Goal: Information Seeking & Learning: Find contact information

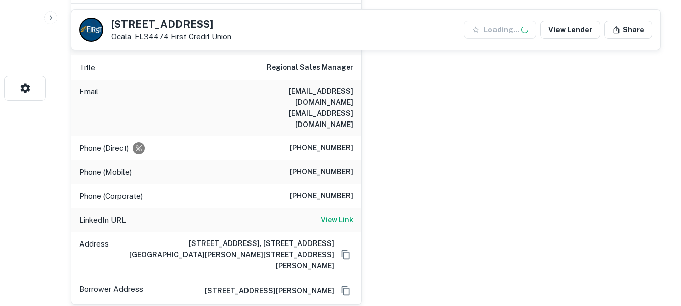
scroll to position [202, 0]
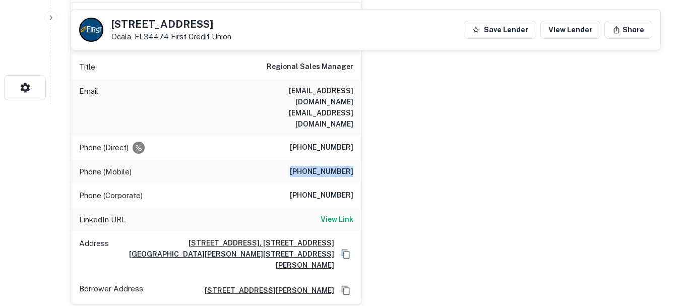
drag, startPoint x: 327, startPoint y: 150, endPoint x: 378, endPoint y: 151, distance: 50.9
click at [378, 151] on div "travis speier Full Name travis speier Company ndi office furniture Title Region…" at bounding box center [362, 140] width 599 height 330
click at [342, 184] on div "Phone (Corporate) (615) 259-2525" at bounding box center [216, 196] width 290 height 24
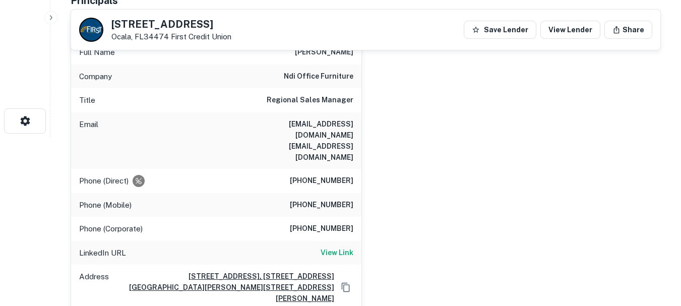
scroll to position [151, 0]
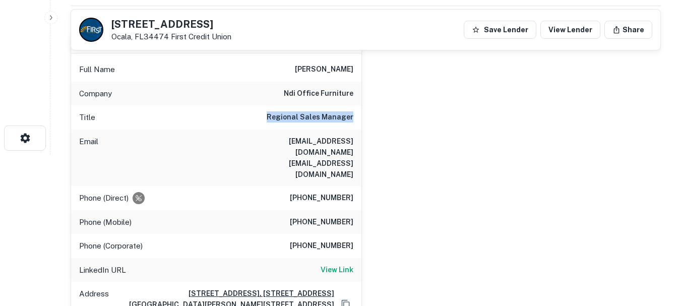
drag, startPoint x: 270, startPoint y: 126, endPoint x: 378, endPoint y: 121, distance: 108.0
click at [378, 121] on div "travis speier Full Name travis speier Company ndi office furniture Title Region…" at bounding box center [362, 190] width 599 height 330
click at [329, 154] on h6 "tspeier@ndiof.com speiertravis@gmail.com" at bounding box center [292, 158] width 121 height 44
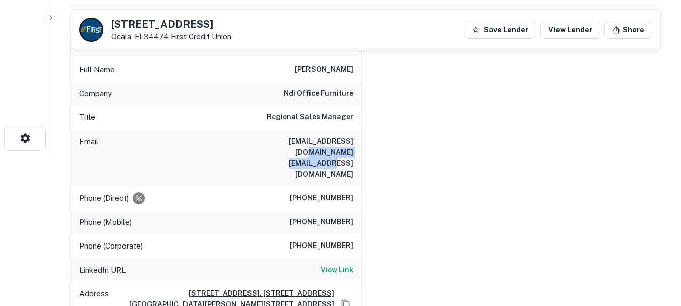
click at [267, 154] on div "Email tspeier@ndiof.com speiertravis@gmail.com" at bounding box center [216, 158] width 290 height 56
click at [278, 130] on div "Email tspeier@ndiof.com speiertravis@gmail.com" at bounding box center [216, 158] width 290 height 56
drag, startPoint x: 290, startPoint y: 138, endPoint x: 393, endPoint y: 142, distance: 102.9
click at [393, 142] on div "travis speier Full Name travis speier Company ndi office furniture Title Region…" at bounding box center [362, 190] width 599 height 330
click at [322, 159] on div "Email tspeier@ndiof.com speiertravis@gmail.com" at bounding box center [216, 158] width 290 height 56
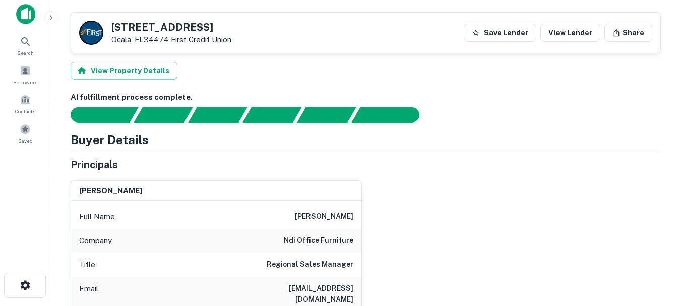
scroll to position [0, 0]
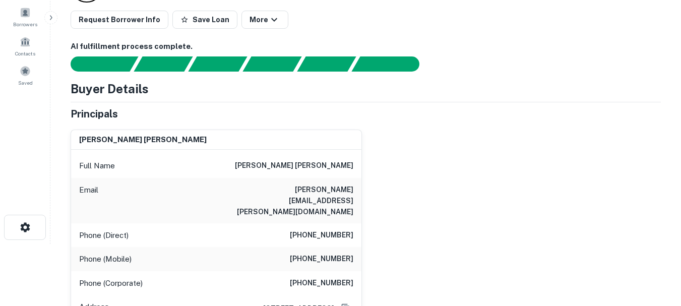
scroll to position [101, 0]
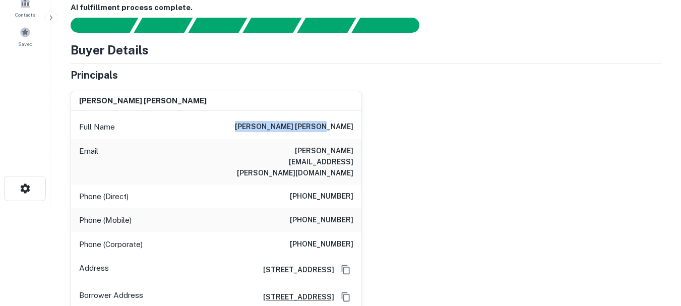
drag, startPoint x: 294, startPoint y: 130, endPoint x: 373, endPoint y: 130, distance: 78.7
click at [373, 130] on div "roland cooper faassen Full Name roland cooper faassen Email cooper.faassen@wilb…" at bounding box center [362, 197] width 599 height 229
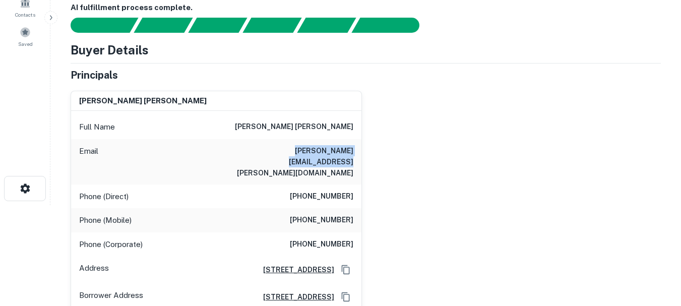
drag, startPoint x: 233, startPoint y: 144, endPoint x: 372, endPoint y: 150, distance: 138.3
click at [372, 150] on div "roland cooper faassen Full Name roland cooper faassen Email cooper.faassen@wilb…" at bounding box center [362, 197] width 599 height 229
click at [200, 130] on div "Full Name roland cooper faassen" at bounding box center [216, 127] width 290 height 24
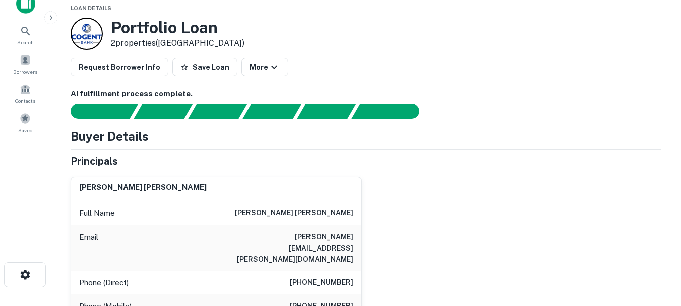
scroll to position [0, 0]
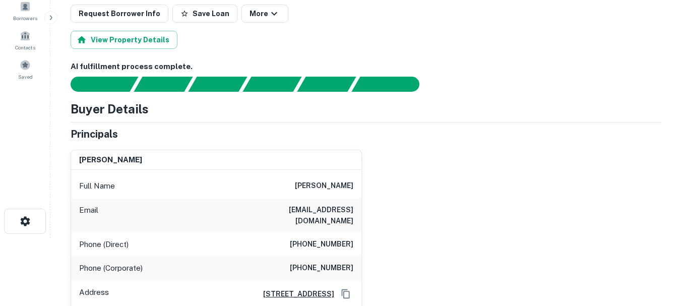
scroll to position [50, 0]
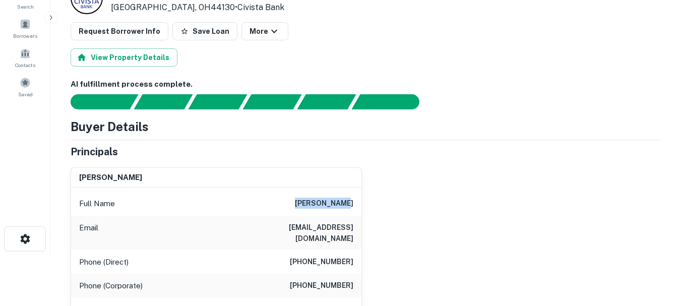
click at [361, 209] on div "Full Name harold j. belkin" at bounding box center [216, 204] width 290 height 24
drag, startPoint x: 238, startPoint y: 231, endPoint x: 333, endPoint y: 234, distance: 94.9
click at [371, 234] on div "harold j. belkin Full Name harold j. belkin Email haroldbelkin@gmail.com Phone …" at bounding box center [362, 256] width 599 height 194
drag, startPoint x: 288, startPoint y: 251, endPoint x: 389, endPoint y: 251, distance: 100.9
click at [388, 251] on div "harold j. belkin Full Name harold j. belkin Email haroldbelkin@gmail.com Phone …" at bounding box center [362, 256] width 599 height 194
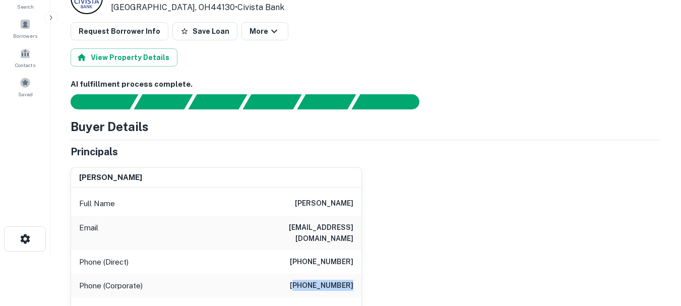
drag, startPoint x: 312, startPoint y: 276, endPoint x: 381, endPoint y: 278, distance: 69.6
click at [381, 278] on div "harold j. belkin Full Name harold j. belkin Email haroldbelkin@gmail.com Phone …" at bounding box center [362, 256] width 599 height 194
drag, startPoint x: 130, startPoint y: 283, endPoint x: 94, endPoint y: 279, distance: 36.5
click at [95, 280] on div "Phone (Corporate) (216) 932-4898" at bounding box center [216, 286] width 290 height 24
click at [96, 250] on div "Phone (Direct) (323) 859-1288" at bounding box center [216, 262] width 290 height 24
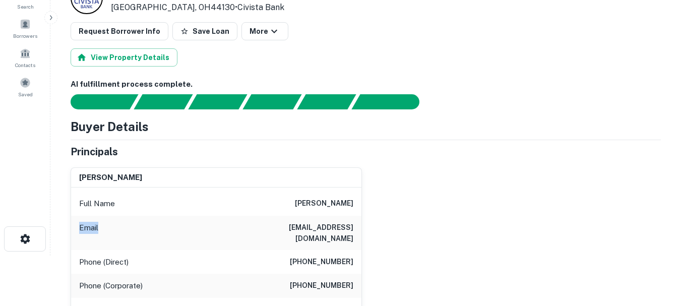
drag, startPoint x: 111, startPoint y: 222, endPoint x: 133, endPoint y: 209, distance: 25.3
click at [138, 215] on div "harold j. belkin Full Name harold j. belkin Email haroldbelkin@gmail.com Phone …" at bounding box center [213, 256] width 300 height 194
click at [107, 204] on p "Full Name" at bounding box center [97, 204] width 36 height 12
drag, startPoint x: 320, startPoint y: 209, endPoint x: 517, endPoint y: 198, distance: 198.0
click at [517, 198] on div "harold j. belkin Full Name harold j. belkin Email haroldbelkin@gmail.com Phone …" at bounding box center [362, 256] width 599 height 194
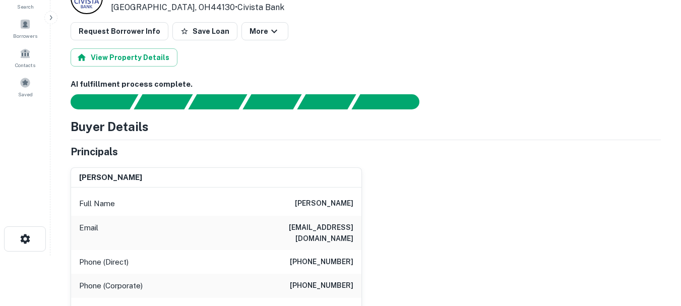
click at [517, 198] on div "harold j. belkin Full Name harold j. belkin Email haroldbelkin@gmail.com Phone …" at bounding box center [362, 256] width 599 height 194
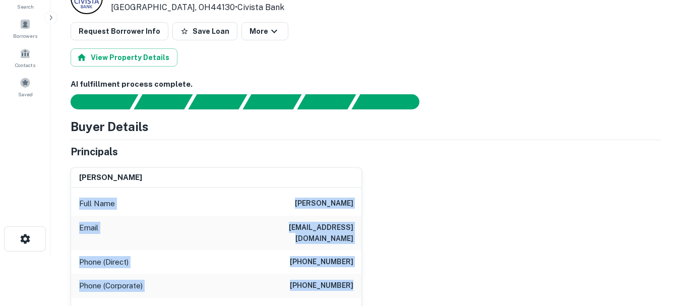
drag, startPoint x: 68, startPoint y: 202, endPoint x: 445, endPoint y: 283, distance: 385.2
click at [445, 283] on div "harold j. belkin Full Name harold j. belkin Email haroldbelkin@gmail.com Phone …" at bounding box center [362, 256] width 599 height 194
click at [414, 271] on div "harold j. belkin Full Name harold j. belkin Email haroldbelkin@gmail.com Phone …" at bounding box center [362, 256] width 599 height 194
drag, startPoint x: 406, startPoint y: 272, endPoint x: 58, endPoint y: 157, distance: 366.9
click at [58, 157] on main "Loan Details 6909 Engle Rd Cleveland, OH44130 • Civista Bank Request Borrower I…" at bounding box center [365, 103] width 631 height 306
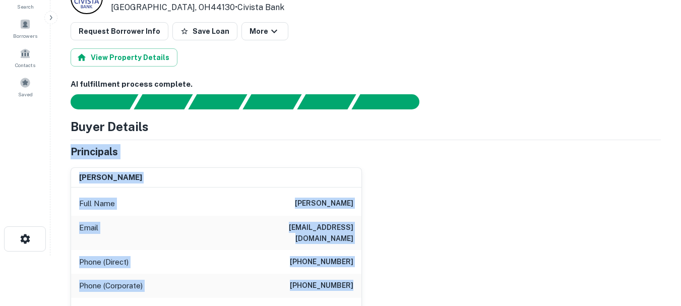
click at [58, 157] on main "Loan Details 6909 Engle Rd Cleveland, OH44130 • Civista Bank Request Borrower I…" at bounding box center [365, 103] width 631 height 306
drag, startPoint x: 79, startPoint y: 156, endPoint x: 420, endPoint y: 277, distance: 361.6
click at [416, 276] on div "harold j. belkin Full Name harold j. belkin Email haroldbelkin@gmail.com Phone …" at bounding box center [362, 256] width 599 height 194
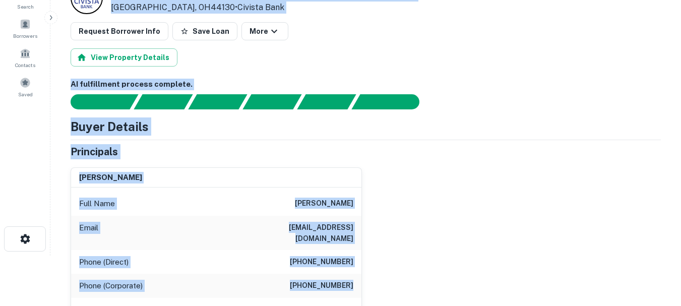
scroll to position [0, 0]
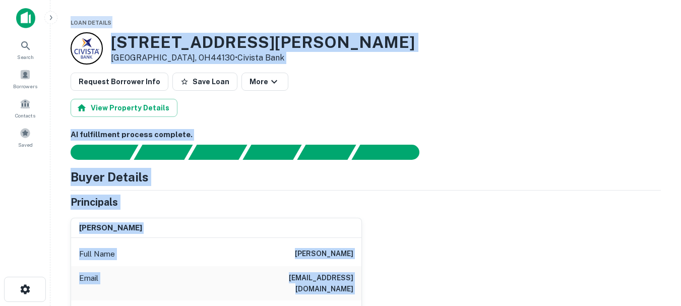
drag, startPoint x: 224, startPoint y: 249, endPoint x: 60, endPoint y: 17, distance: 283.6
click at [58, 6] on main "Loan Details 6909 Engle Rd Cleveland, OH44130 • Civista Bank Request Borrower I…" at bounding box center [365, 153] width 631 height 306
drag, startPoint x: 70, startPoint y: 30, endPoint x: 404, endPoint y: 255, distance: 402.7
click at [457, 275] on main "Loan Details 6909 Engle Rd Cleveland, OH44130 • Civista Bank Request Borrower I…" at bounding box center [365, 153] width 631 height 306
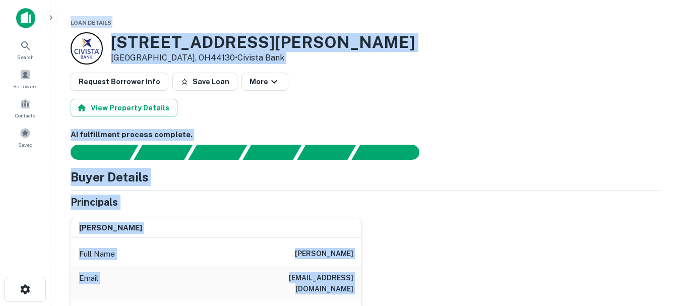
click at [366, 247] on div "harold j. belkin Full Name harold j. belkin Email haroldbelkin@gmail.com Phone …" at bounding box center [362, 307] width 599 height 194
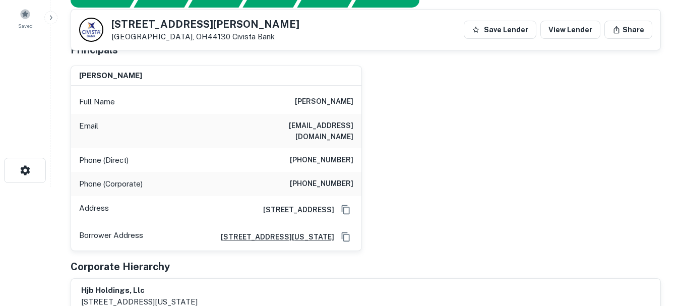
scroll to position [101, 0]
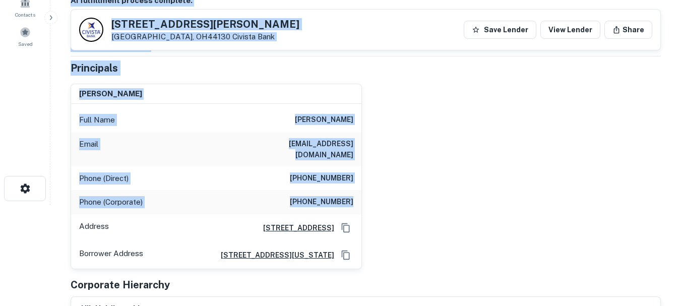
drag, startPoint x: 113, startPoint y: 174, endPoint x: 107, endPoint y: 129, distance: 45.3
click at [104, 129] on div "harold j. belkin Full Name harold j. belkin Email haroldbelkin@gmail.com Phone …" at bounding box center [362, 173] width 599 height 194
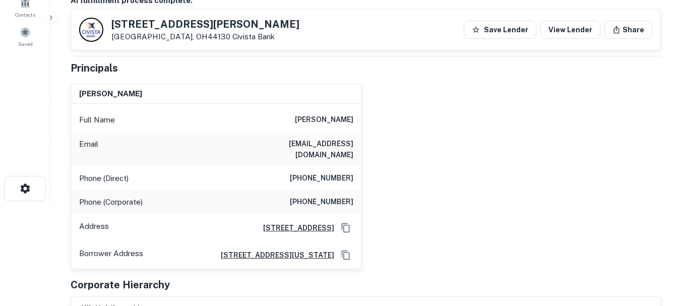
drag, startPoint x: 68, startPoint y: 83, endPoint x: 84, endPoint y: 88, distance: 17.5
click at [83, 88] on div "harold j. belkin Full Name harold j. belkin Email haroldbelkin@gmail.com Phone …" at bounding box center [213, 173] width 300 height 194
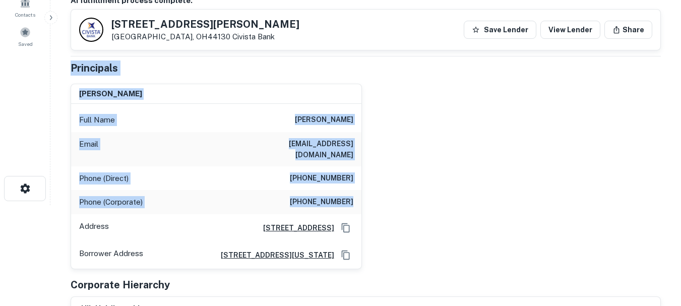
drag, startPoint x: 400, startPoint y: 200, endPoint x: 50, endPoint y: 72, distance: 372.0
click at [50, 72] on main "6909 Engle Rd Cleveland, OH44130 Civista Bank Save Lender View Lender Share Vie…" at bounding box center [365, 52] width 631 height 306
click at [71, 93] on div "harold j. belkin Full Name harold j. belkin Email haroldbelkin@gmail.com Phone …" at bounding box center [216, 177] width 291 height 186
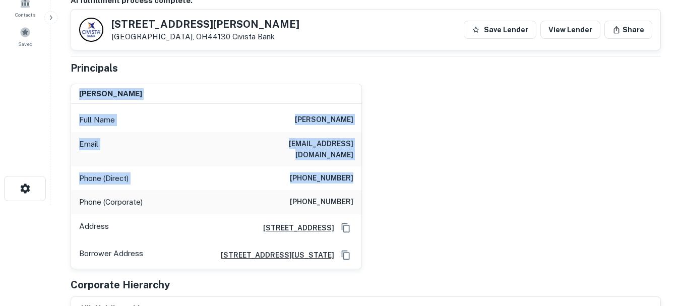
drag, startPoint x: 73, startPoint y: 88, endPoint x: 424, endPoint y: 182, distance: 362.9
click at [430, 178] on div "harold j. belkin Full Name harold j. belkin Email haroldbelkin@gmail.com Phone …" at bounding box center [362, 173] width 599 height 194
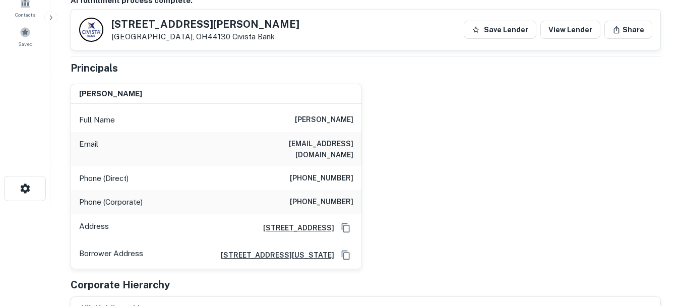
click at [413, 199] on div "harold j. belkin Full Name harold j. belkin Email haroldbelkin@gmail.com Phone …" at bounding box center [362, 173] width 599 height 194
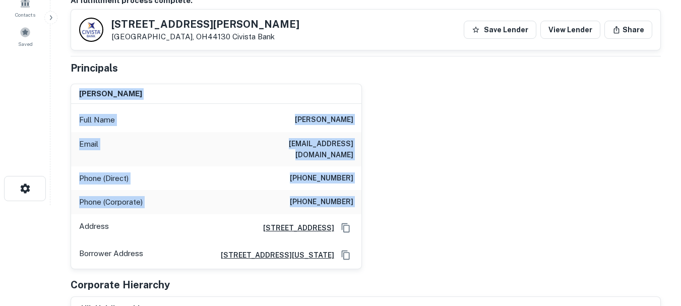
drag, startPoint x: 413, startPoint y: 199, endPoint x: 85, endPoint y: 87, distance: 346.7
click at [84, 85] on div "harold j. belkin Full Name harold j. belkin Email haroldbelkin@gmail.com Phone …" at bounding box center [362, 173] width 599 height 194
click at [71, 85] on div "harold j. belkin Full Name harold j. belkin Email haroldbelkin@gmail.com Phone …" at bounding box center [213, 173] width 300 height 194
click at [72, 85] on div "harold j. belkin" at bounding box center [216, 94] width 290 height 20
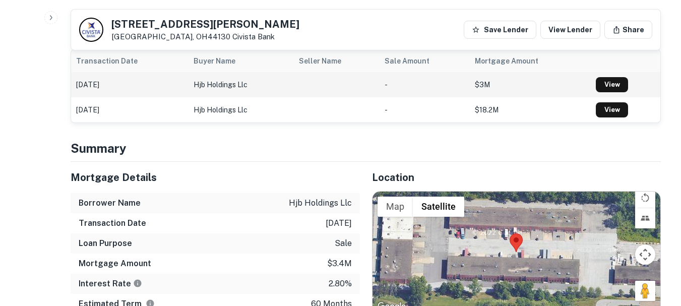
scroll to position [605, 0]
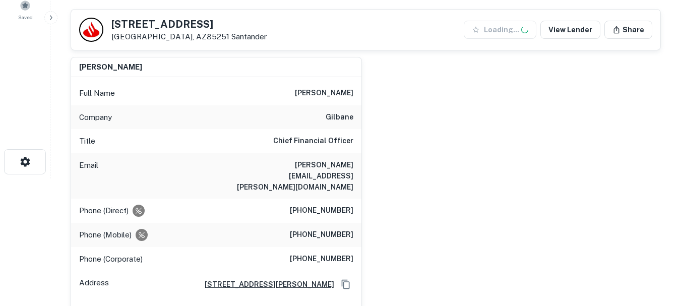
scroll to position [151, 0]
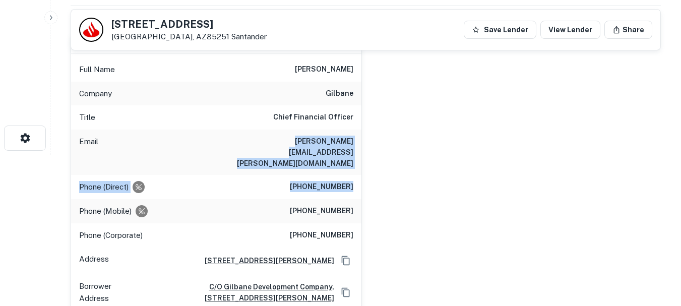
drag, startPoint x: 287, startPoint y: 150, endPoint x: 355, endPoint y: 160, distance: 68.2
click at [355, 159] on div "Full Name matthew p. lawrence Company gilbane Title Chief Financial Officer Ema…" at bounding box center [216, 181] width 290 height 257
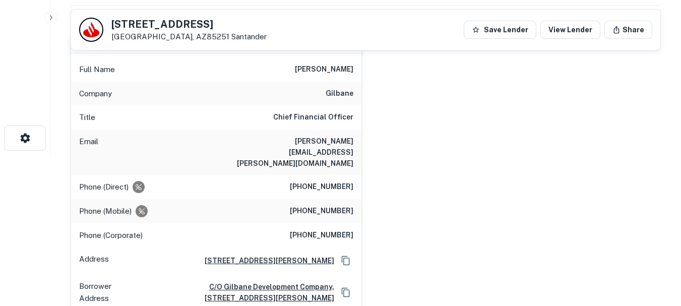
click at [399, 190] on div "matthew p. lawrence Full Name matthew p. lawrence Company gilbane Title Chief F…" at bounding box center [362, 168] width 599 height 286
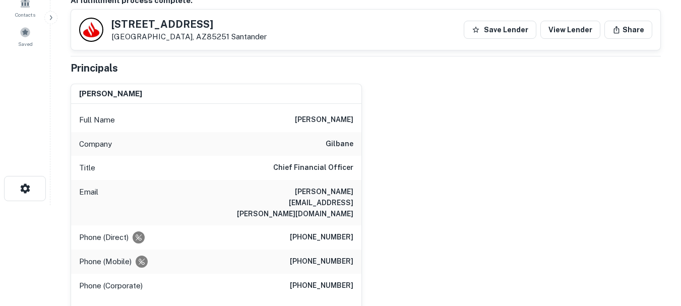
drag, startPoint x: 264, startPoint y: 114, endPoint x: 365, endPoint y: 109, distance: 101.0
click at [365, 109] on div "matthew p. lawrence Full Name matthew p. lawrence Company gilbane Title Chief F…" at bounding box center [362, 219] width 599 height 286
click at [317, 156] on div "Title Chief Financial Officer" at bounding box center [216, 168] width 290 height 24
drag, startPoint x: 406, startPoint y: 149, endPoint x: 419, endPoint y: 149, distance: 13.1
click at [419, 149] on div "matthew p. lawrence Full Name matthew p. lawrence Company gilbane Title Chief F…" at bounding box center [362, 219] width 599 height 286
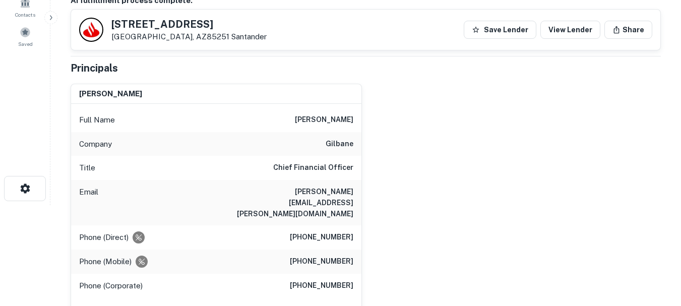
click at [327, 185] on div "Email matthew.lawrence@gilbaneco.com" at bounding box center [216, 202] width 290 height 45
click at [317, 175] on div "Title Chief Financial Officer" at bounding box center [216, 168] width 290 height 24
click at [316, 175] on div "Title Chief Financial Officer" at bounding box center [216, 168] width 290 height 24
click at [314, 183] on div "Email matthew.lawrence@gilbaneco.com" at bounding box center [216, 202] width 290 height 45
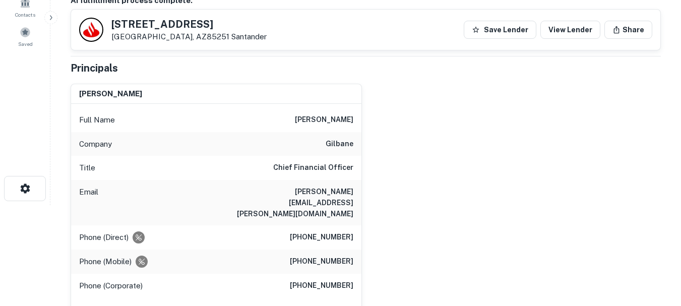
click at [346, 144] on h6 "gilbane" at bounding box center [340, 144] width 28 height 12
copy h6 "gilbane"
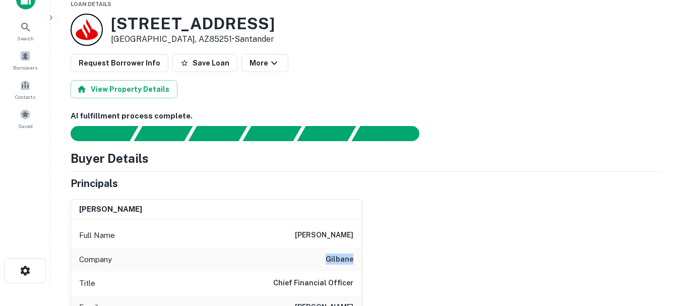
scroll to position [50, 0]
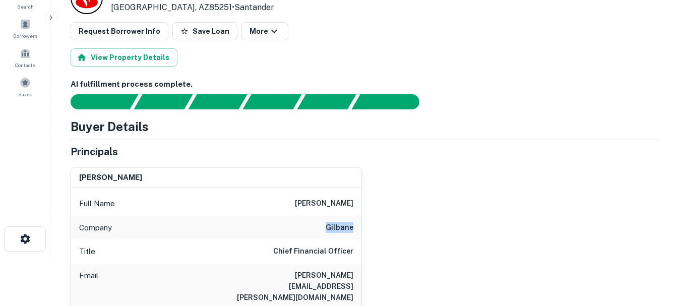
drag, startPoint x: 279, startPoint y: 206, endPoint x: 386, endPoint y: 210, distance: 106.5
click at [395, 206] on div "matthew p. lawrence Full Name matthew p. lawrence Company gilbane Title Chief F…" at bounding box center [362, 302] width 599 height 286
click at [317, 243] on div "Title Chief Financial Officer" at bounding box center [216, 252] width 290 height 24
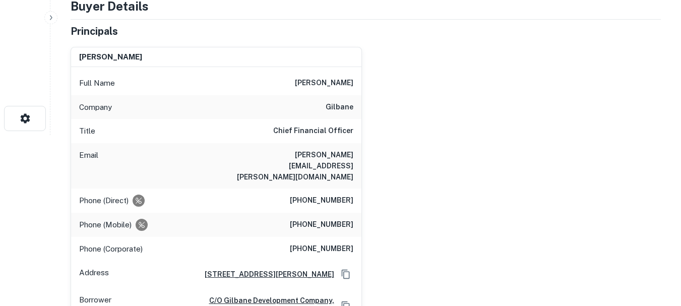
scroll to position [202, 0]
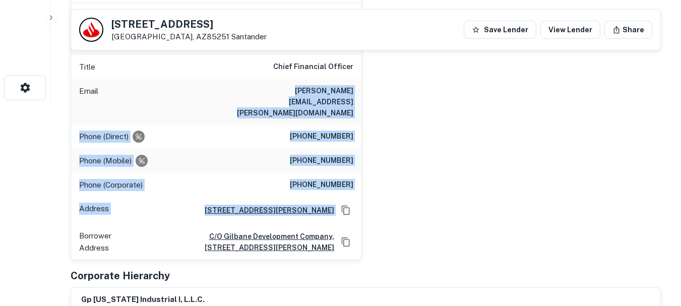
drag, startPoint x: 240, startPoint y: 95, endPoint x: 382, endPoint y: 180, distance: 166.2
click at [383, 180] on div "matthew p. lawrence Full Name matthew p. lawrence Company gilbane Title Chief F…" at bounding box center [362, 118] width 599 height 286
click at [381, 180] on div "matthew p. lawrence Full Name matthew p. lawrence Company gilbane Title Chief F…" at bounding box center [362, 118] width 599 height 286
drag, startPoint x: 381, startPoint y: 179, endPoint x: 275, endPoint y: 102, distance: 130.3
click at [287, 101] on div "matthew p. lawrence Full Name matthew p. lawrence Company gilbane Title Chief F…" at bounding box center [362, 118] width 599 height 286
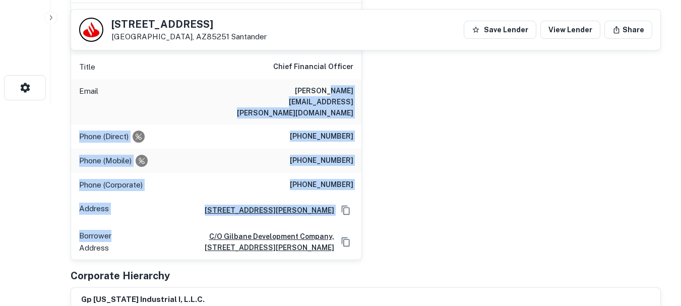
click at [228, 125] on div "Phone (Direct) (401) 456-5605" at bounding box center [216, 137] width 290 height 24
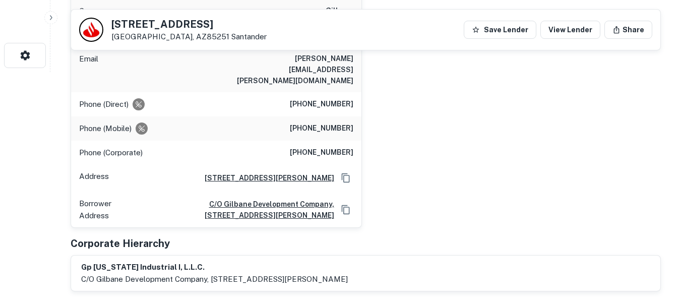
scroll to position [252, 0]
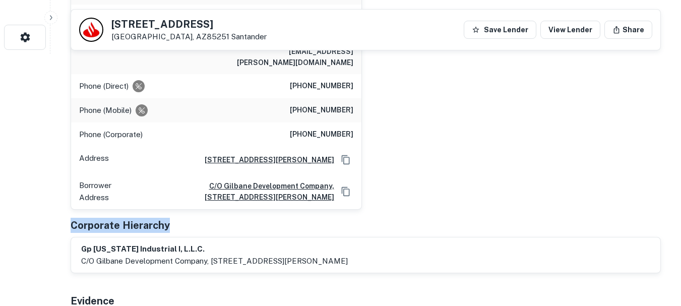
drag, startPoint x: 65, startPoint y: 206, endPoint x: 206, endPoint y: 209, distance: 141.2
click at [160, 218] on h5 "Corporate Hierarchy" at bounding box center [120, 225] width 99 height 15
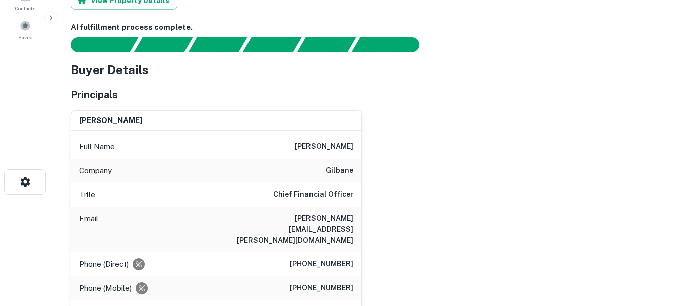
scroll to position [0, 0]
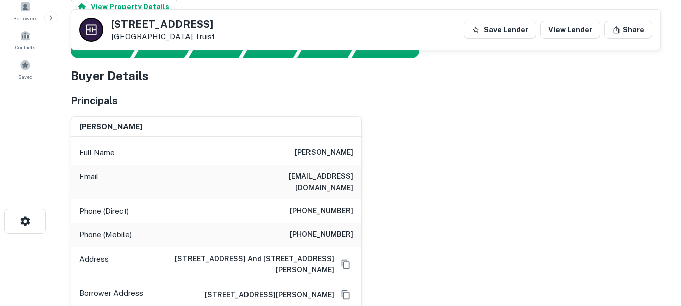
scroll to position [67, 0]
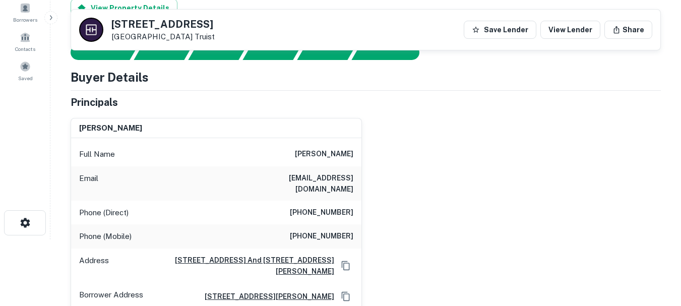
click at [385, 147] on div "[PERSON_NAME] Full Name [PERSON_NAME] Email [EMAIL_ADDRESS][DOMAIN_NAME] Phone …" at bounding box center [362, 210] width 599 height 201
drag, startPoint x: 262, startPoint y: 174, endPoint x: 404, endPoint y: 177, distance: 142.2
click at [411, 177] on div "[PERSON_NAME] Full Name [PERSON_NAME] Email [EMAIL_ADDRESS][DOMAIN_NAME] Phone …" at bounding box center [362, 210] width 599 height 201
drag, startPoint x: 401, startPoint y: 196, endPoint x: 397, endPoint y: 208, distance: 12.5
click at [435, 200] on div "[PERSON_NAME] Full Name [PERSON_NAME] Email [EMAIL_ADDRESS][DOMAIN_NAME] Phone …" at bounding box center [362, 210] width 599 height 201
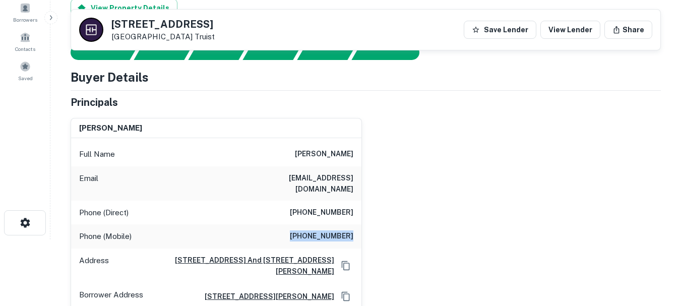
drag, startPoint x: 277, startPoint y: 219, endPoint x: 408, endPoint y: 220, distance: 130.6
click at [395, 220] on div "michael koroghlian Full Name michael koroghlian Email mkoroghlian@hotmail.com P…" at bounding box center [362, 210] width 599 height 201
click at [172, 224] on div "Phone (Mobile) (305) 766-3723" at bounding box center [216, 236] width 290 height 24
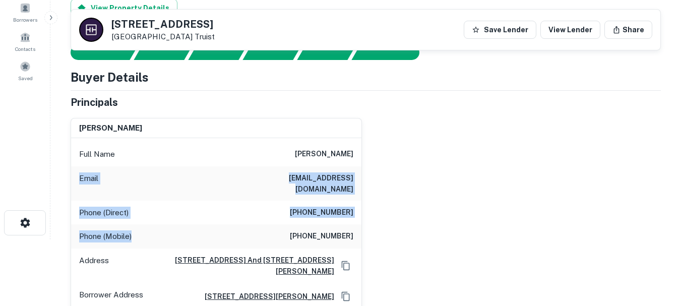
drag, startPoint x: 140, startPoint y: 223, endPoint x: 64, endPoint y: 178, distance: 88.5
click at [64, 178] on div "michael koroghlian Full Name michael koroghlian Email mkoroghlian@hotmail.com P…" at bounding box center [213, 210] width 300 height 201
drag, startPoint x: 69, startPoint y: 151, endPoint x: 209, endPoint y: 231, distance: 162.2
click at [209, 231] on div "michael koroghlian Full Name michael koroghlian Email mkoroghlian@hotmail.com P…" at bounding box center [213, 210] width 300 height 201
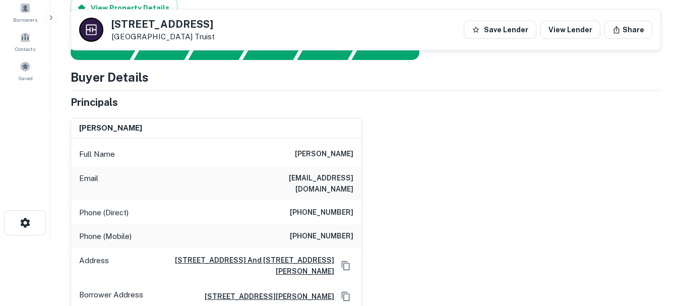
click at [234, 228] on div "Phone (Mobile) (305) 766-3723" at bounding box center [216, 236] width 290 height 24
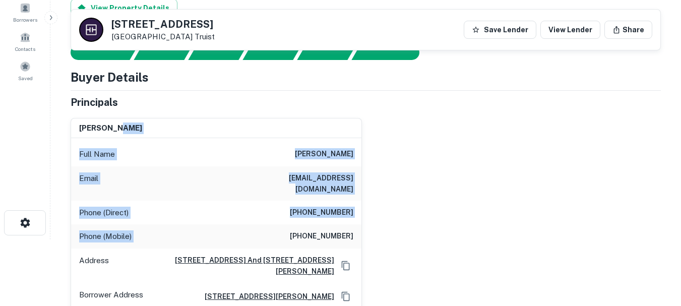
drag, startPoint x: 231, startPoint y: 229, endPoint x: 108, endPoint y: 122, distance: 163.3
click at [108, 122] on div "michael koroghlian Full Name michael koroghlian Email mkoroghlian@hotmail.com P…" at bounding box center [216, 215] width 290 height 192
click at [78, 144] on div "Full Name michael koroghlian" at bounding box center [216, 154] width 290 height 24
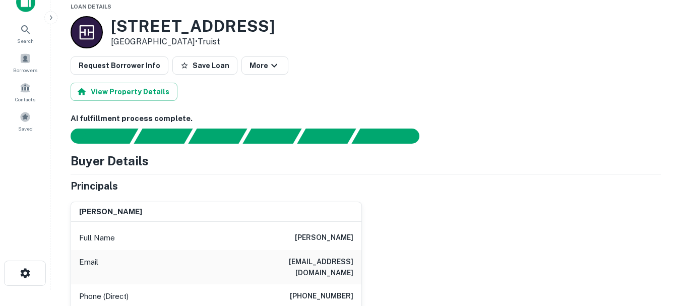
scroll to position [0, 0]
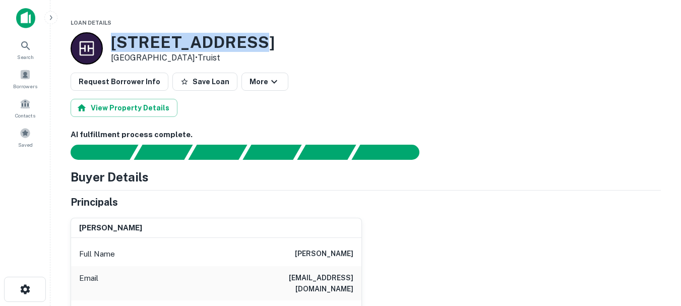
drag, startPoint x: 112, startPoint y: 41, endPoint x: 240, endPoint y: 41, distance: 128.1
click at [240, 41] on h3 "706 SW PINE ISLAND RD" at bounding box center [193, 42] width 164 height 19
click at [246, 42] on h3 "706 SW PINE ISLAND RD" at bounding box center [193, 42] width 164 height 19
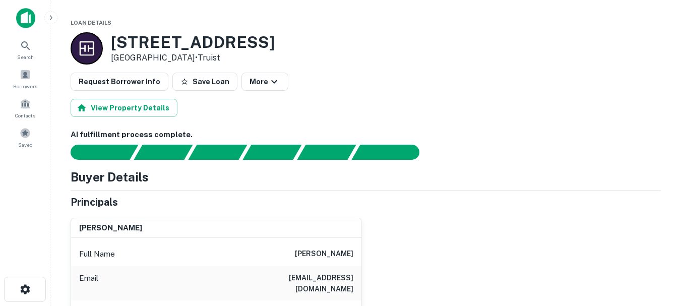
click at [246, 42] on h3 "706 SW PINE ISLAND RD" at bounding box center [193, 42] width 164 height 19
click at [198, 41] on h3 "706 SW PINE ISLAND RD" at bounding box center [193, 42] width 164 height 19
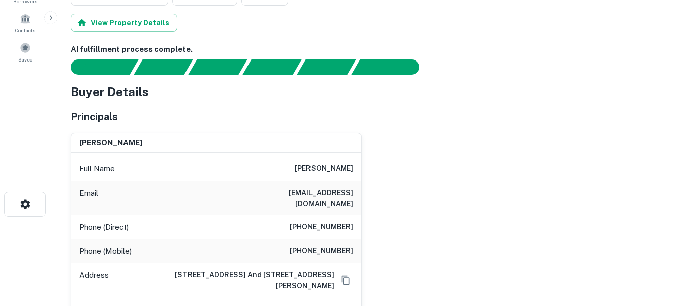
scroll to position [101, 0]
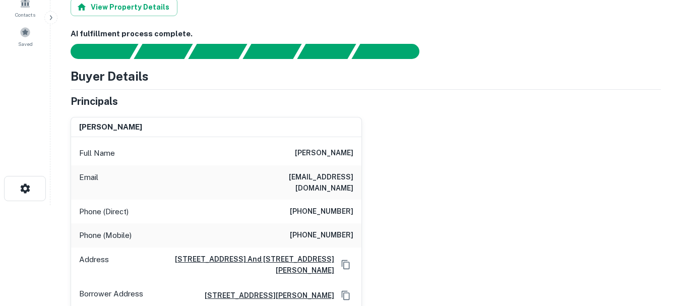
drag, startPoint x: 167, startPoint y: 121, endPoint x: 61, endPoint y: 143, distance: 109.1
click at [58, 137] on main "Loan Details 706 SW PINE ISLAND RD Cape Coral, FL33991 • Truist Request Borrowe…" at bounding box center [365, 52] width 631 height 306
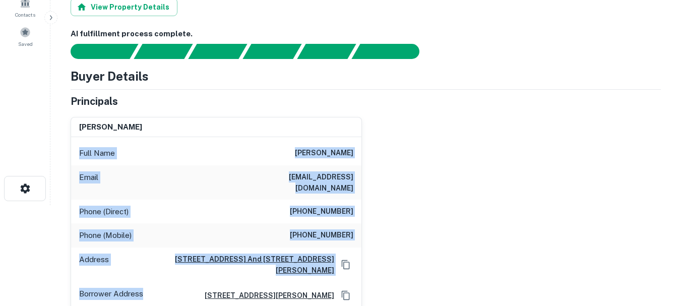
drag, startPoint x: 64, startPoint y: 147, endPoint x: 169, endPoint y: 279, distance: 168.7
click at [169, 280] on div "michael koroghlian Full Name michael koroghlian Email mkoroghlian@hotmail.com P…" at bounding box center [213, 209] width 300 height 201
click at [169, 282] on div "Borrower Address 6685 collier blvd, naples, FL, 34114" at bounding box center [216, 295] width 290 height 27
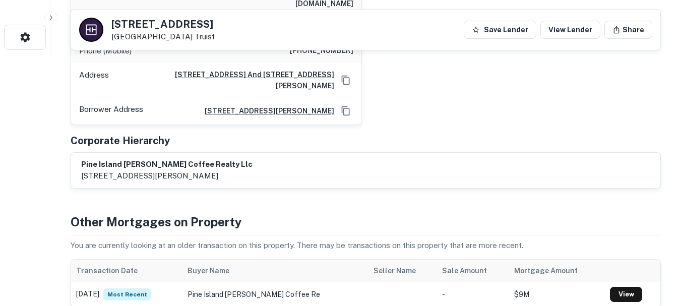
scroll to position [303, 0]
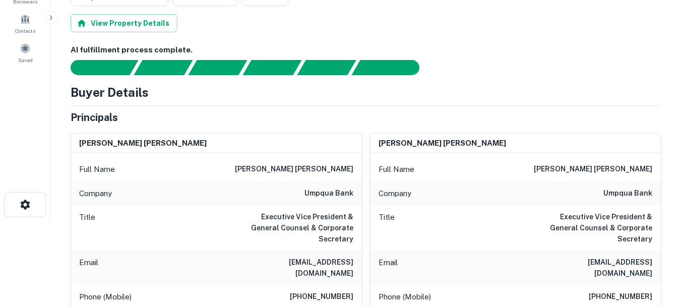
scroll to position [101, 0]
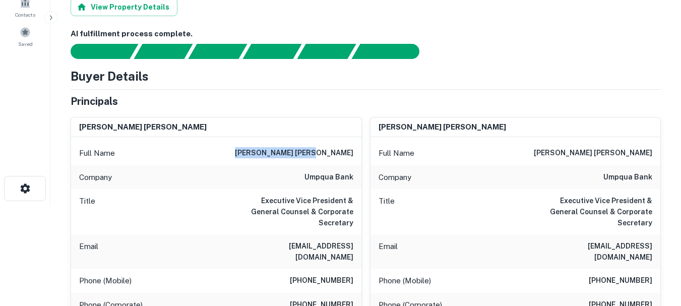
drag, startPoint x: 352, startPoint y: 160, endPoint x: 355, endPoint y: 165, distance: 5.6
click at [355, 160] on div "Full Name kumi yamamoto baruffi" at bounding box center [216, 153] width 290 height 24
click at [333, 186] on div "Company umpqua bank" at bounding box center [216, 177] width 290 height 24
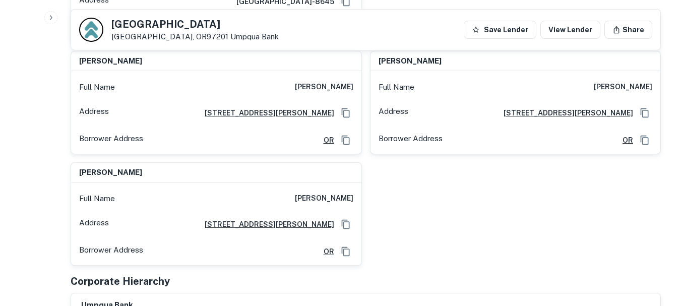
scroll to position [656, 0]
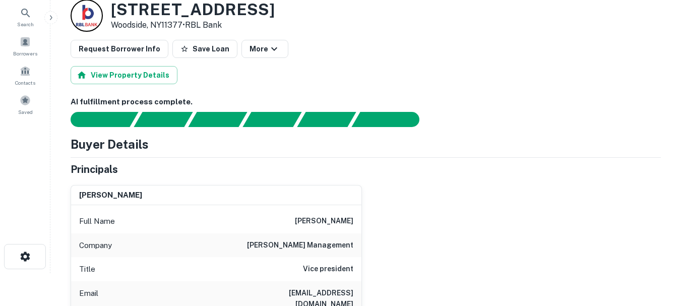
scroll to position [50, 0]
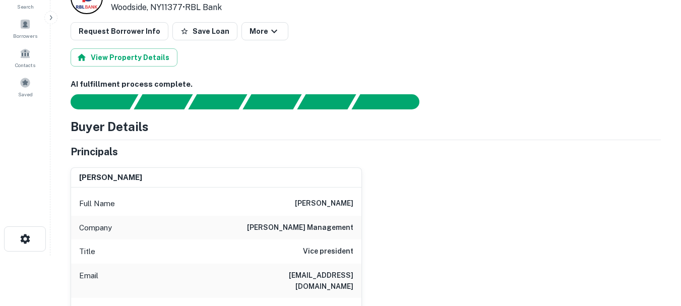
click at [323, 226] on h6 "[PERSON_NAME] management" at bounding box center [300, 228] width 106 height 12
click at [323, 226] on h6 "werber management" at bounding box center [300, 228] width 106 height 12
copy h6 "werber management"
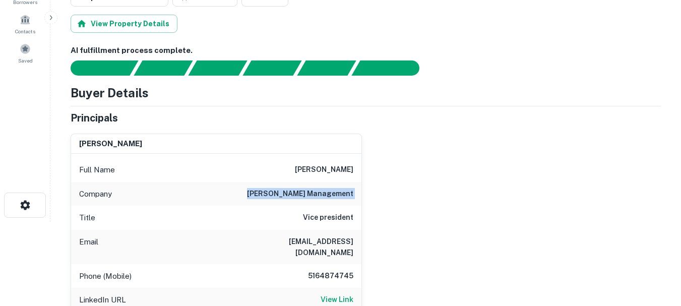
scroll to position [101, 0]
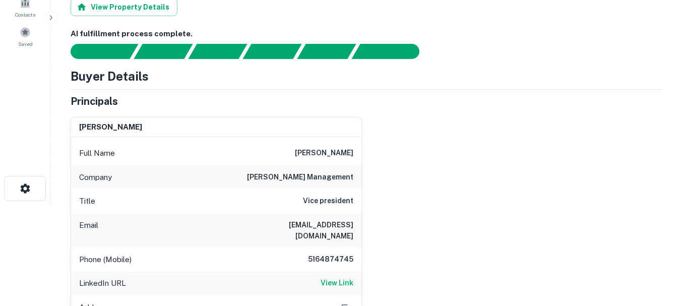
click at [310, 132] on div "david werber" at bounding box center [216, 127] width 290 height 20
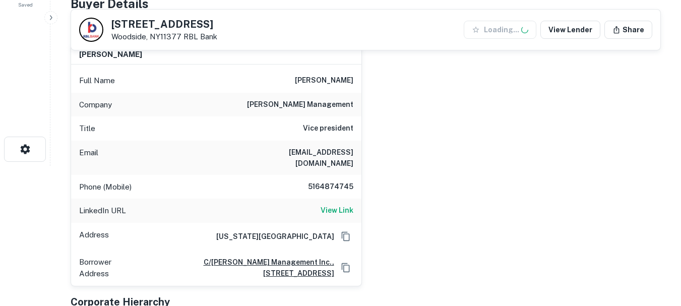
scroll to position [151, 0]
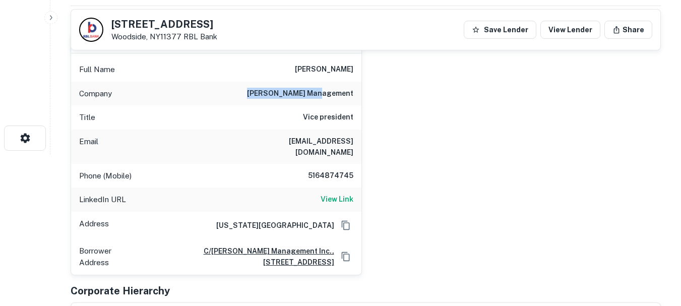
drag, startPoint x: 318, startPoint y: 86, endPoint x: 419, endPoint y: 106, distance: 103.3
click at [407, 103] on div "david werber Full Name david werber Company werber management Title Vice presid…" at bounding box center [362, 150] width 599 height 250
drag, startPoint x: 315, startPoint y: 128, endPoint x: 189, endPoint y: 110, distance: 126.8
click at [191, 111] on div "Title Vice president" at bounding box center [216, 117] width 290 height 24
drag, startPoint x: 275, startPoint y: 117, endPoint x: 132, endPoint y: 107, distance: 143.6
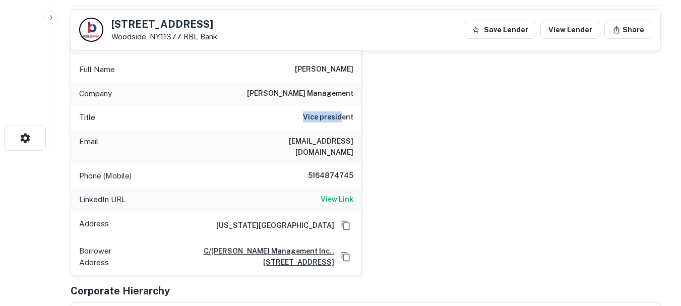
click at [132, 107] on div "Title Vice president" at bounding box center [216, 117] width 290 height 24
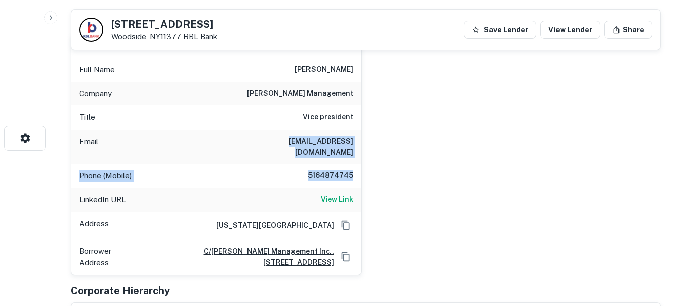
drag, startPoint x: 384, startPoint y: 163, endPoint x: 181, endPoint y: 119, distance: 208.0
click at [181, 119] on div "david werber Full Name david werber Company werber management Title Vice presid…" at bounding box center [362, 150] width 599 height 250
drag, startPoint x: 172, startPoint y: 127, endPoint x: 262, endPoint y: 134, distance: 89.5
click at [173, 127] on div "Title Vice president" at bounding box center [216, 117] width 290 height 24
click at [289, 138] on h6 "davidwerber@gmail.com" at bounding box center [292, 147] width 121 height 22
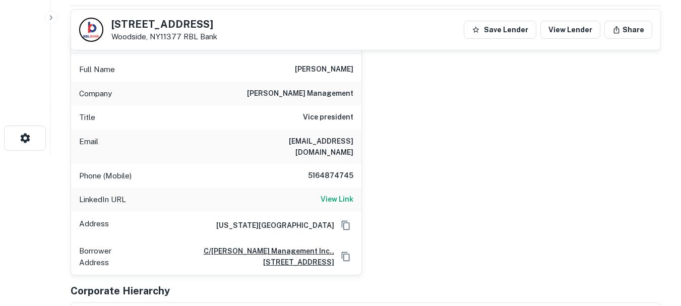
click at [255, 138] on div "Email davidwerber@gmail.com" at bounding box center [216, 147] width 290 height 34
click at [246, 140] on div "Email davidwerber@gmail.com" at bounding box center [216, 147] width 290 height 34
click at [325, 74] on h6 "david werber" at bounding box center [324, 70] width 58 height 12
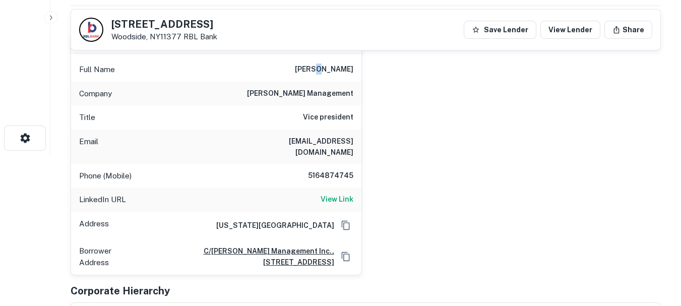
click at [325, 74] on h6 "david werber" at bounding box center [324, 70] width 58 height 12
click at [296, 109] on div "Title Vice president" at bounding box center [216, 117] width 290 height 24
drag, startPoint x: 294, startPoint y: 98, endPoint x: 374, endPoint y: 97, distance: 80.2
click at [374, 97] on div "david werber Full Name david werber Company werber management Title Vice presid…" at bounding box center [362, 150] width 599 height 250
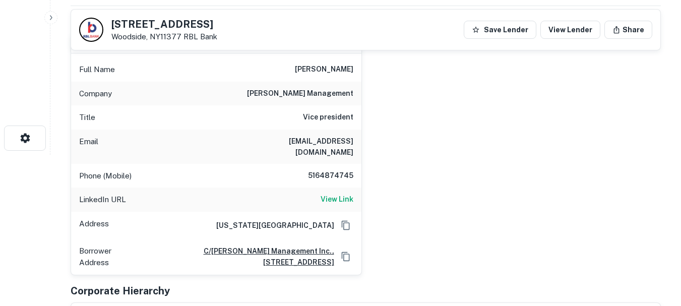
click at [339, 108] on div "Title Vice president" at bounding box center [216, 117] width 290 height 24
drag, startPoint x: 351, startPoint y: 95, endPoint x: 282, endPoint y: 94, distance: 68.6
click at [282, 94] on div "Company werber management" at bounding box center [216, 94] width 290 height 24
drag, startPoint x: 288, startPoint y: 93, endPoint x: 360, endPoint y: 96, distance: 71.7
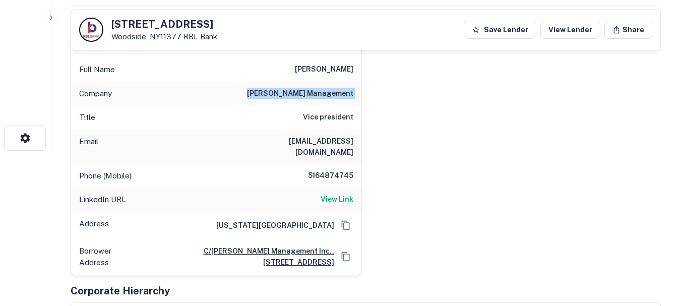
click at [360, 96] on div "Company werber management" at bounding box center [216, 94] width 290 height 24
click at [347, 98] on h6 "werber management" at bounding box center [300, 94] width 106 height 12
drag, startPoint x: 353, startPoint y: 93, endPoint x: 270, endPoint y: 91, distance: 82.7
click at [280, 91] on div "Company werber management" at bounding box center [216, 94] width 290 height 24
click at [270, 91] on div "Company werber management" at bounding box center [216, 94] width 290 height 24
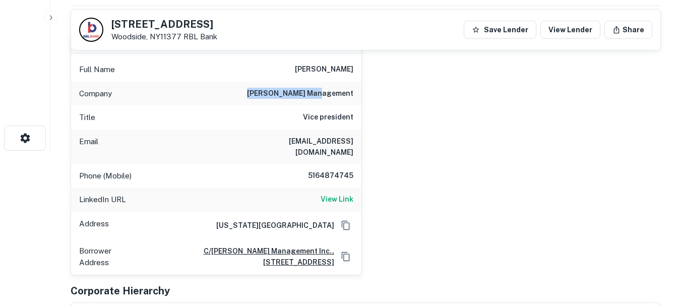
drag, startPoint x: 361, startPoint y: 100, endPoint x: 387, endPoint y: 103, distance: 26.9
click at [387, 103] on div "david werber Full Name david werber Company werber management Title Vice presid…" at bounding box center [362, 150] width 599 height 250
click at [349, 104] on div "Company werber management" at bounding box center [216, 94] width 290 height 24
drag, startPoint x: 357, startPoint y: 121, endPoint x: 271, endPoint y: 120, distance: 85.7
click at [271, 120] on div "Title Vice president" at bounding box center [216, 117] width 290 height 24
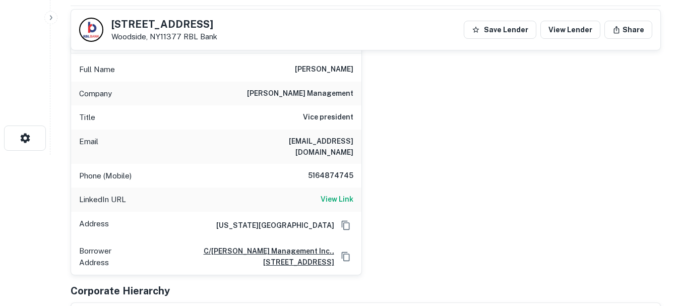
click at [271, 144] on h6 "davidwerber@gmail.com" at bounding box center [292, 147] width 121 height 22
drag, startPoint x: 271, startPoint y: 143, endPoint x: 366, endPoint y: 143, distance: 94.8
click at [366, 143] on div "david werber Full Name david werber Company werber management Title Vice presid…" at bounding box center [362, 150] width 599 height 250
click at [323, 146] on h6 "davidwerber@gmail.com" at bounding box center [292, 147] width 121 height 22
drag, startPoint x: 345, startPoint y: 138, endPoint x: 230, endPoint y: 136, distance: 115.0
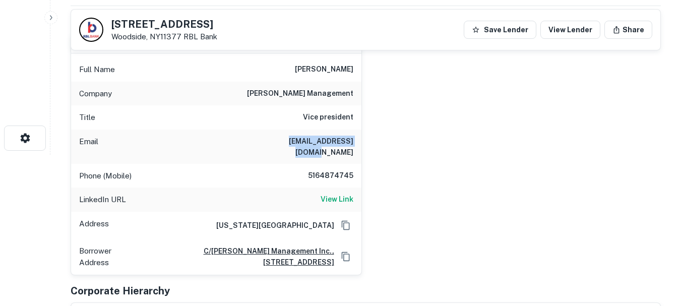
click at [230, 136] on div "Email davidwerber@gmail.com" at bounding box center [216, 147] width 290 height 34
click at [229, 135] on div "Email davidwerber@gmail.com" at bounding box center [216, 147] width 290 height 34
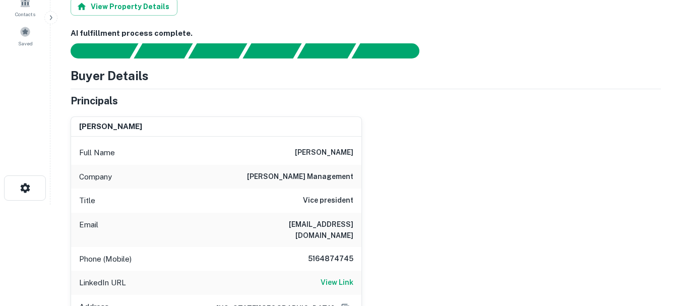
scroll to position [0, 0]
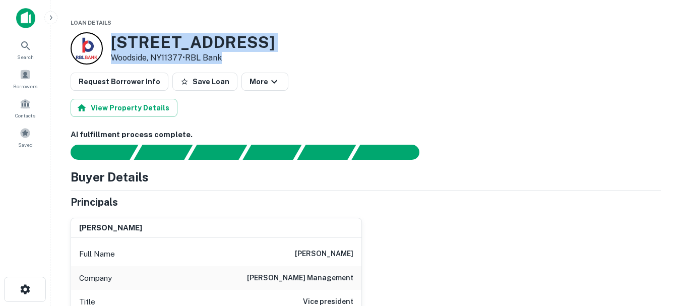
drag, startPoint x: 250, startPoint y: 57, endPoint x: 112, endPoint y: 41, distance: 138.7
click at [112, 41] on div "4019 72nd St Woodside, NY11377 • RBL Bank" at bounding box center [366, 48] width 591 height 32
click at [112, 41] on h3 "4019 72nd St" at bounding box center [193, 42] width 164 height 19
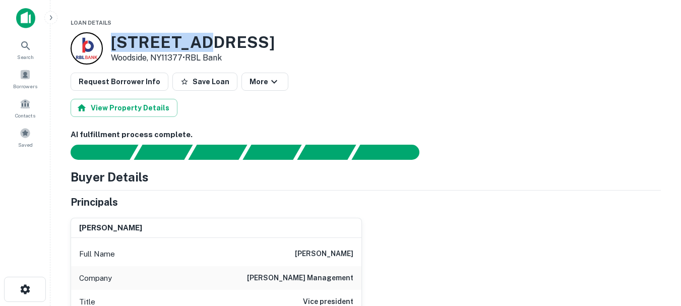
drag, startPoint x: 112, startPoint y: 41, endPoint x: 194, endPoint y: 40, distance: 81.7
click at [194, 40] on h3 "4019 72nd St" at bounding box center [193, 42] width 164 height 19
click at [177, 43] on h3 "4019 72nd St" at bounding box center [193, 42] width 164 height 19
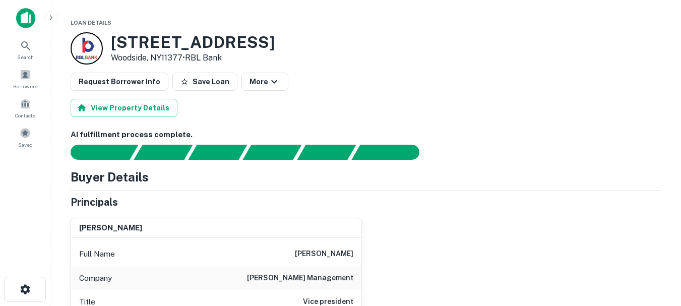
click at [126, 54] on p "Woodside, NY11377 • RBL Bank" at bounding box center [193, 58] width 164 height 12
click at [125, 54] on p "Woodside, NY11377 • RBL Bank" at bounding box center [193, 58] width 164 height 12
click at [131, 46] on h3 "4019 72nd St" at bounding box center [193, 42] width 164 height 19
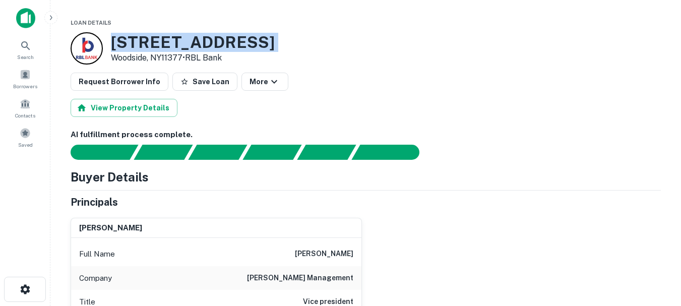
click at [131, 46] on h3 "4019 72nd St" at bounding box center [193, 42] width 164 height 19
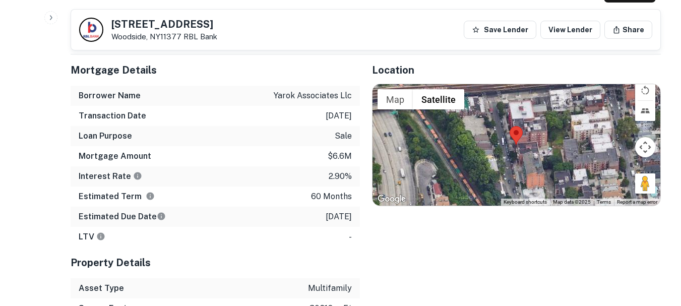
scroll to position [605, 0]
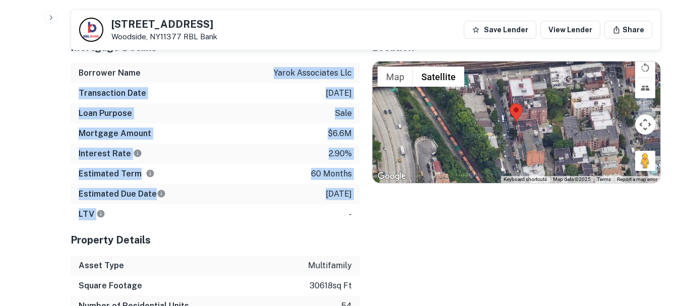
drag, startPoint x: 155, startPoint y: 69, endPoint x: 300, endPoint y: 202, distance: 196.3
click at [300, 202] on div "Mortgage Details Borrower Name yarok associates llc Transaction Date 11/3/2020 …" at bounding box center [215, 128] width 289 height 193
click at [300, 204] on div "LTV -" at bounding box center [215, 214] width 289 height 20
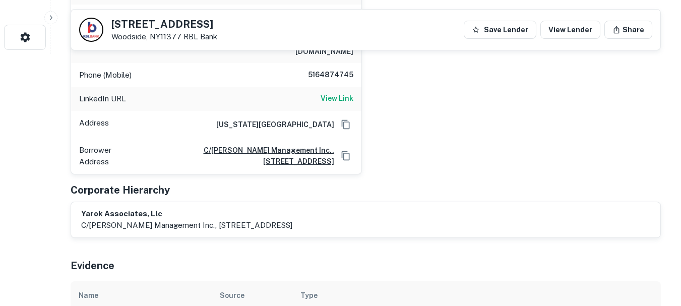
scroll to position [202, 0]
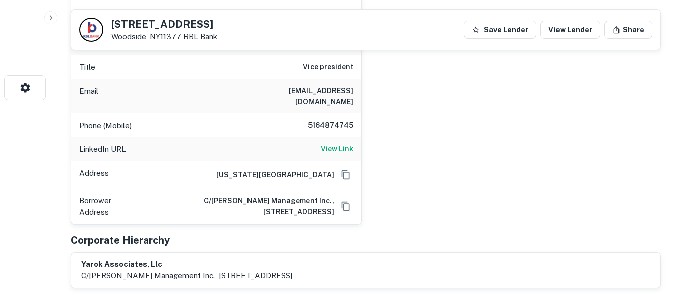
click at [339, 143] on h6 "View Link" at bounding box center [337, 148] width 33 height 11
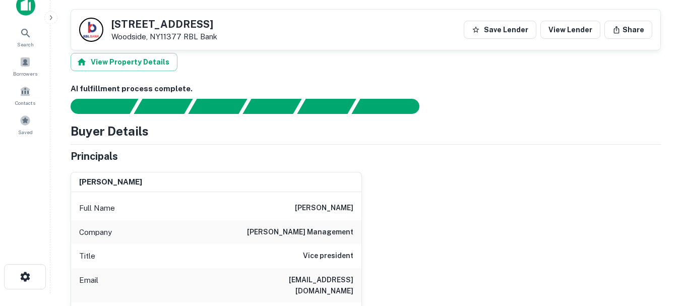
scroll to position [0, 0]
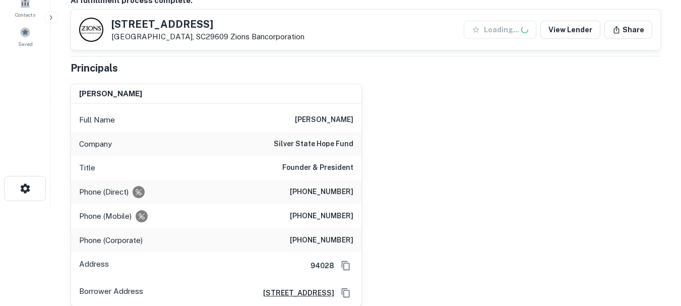
scroll to position [151, 0]
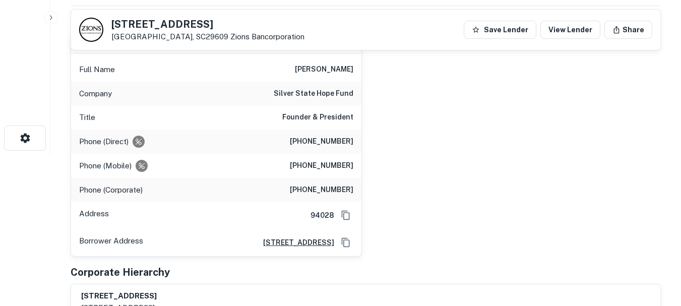
click at [318, 115] on h6 "Founder & President" at bounding box center [317, 117] width 71 height 12
click at [318, 96] on h6 "silver state hope fund" at bounding box center [314, 94] width 80 height 12
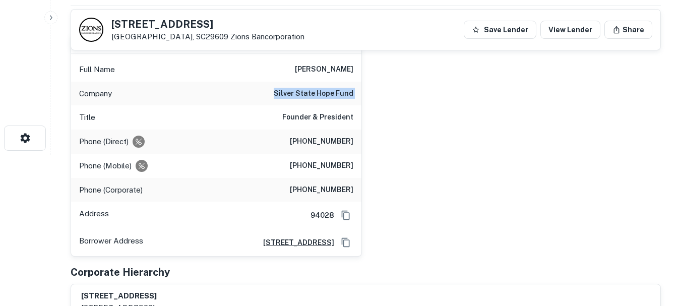
copy h6 "silver state hope fund"
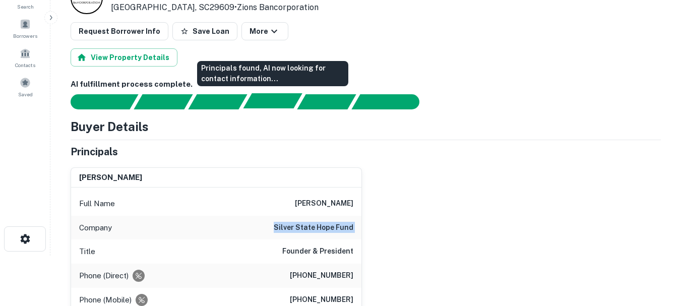
scroll to position [101, 0]
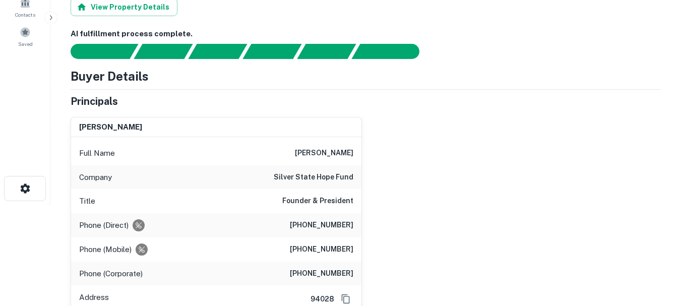
click at [286, 140] on div "Full Name [PERSON_NAME] Company silver state hope fund Title Founder & Presiden…" at bounding box center [216, 238] width 290 height 203
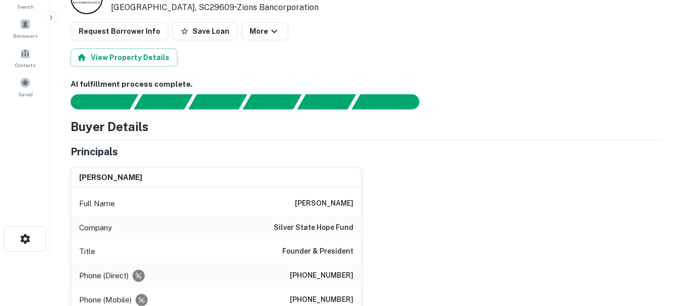
scroll to position [0, 0]
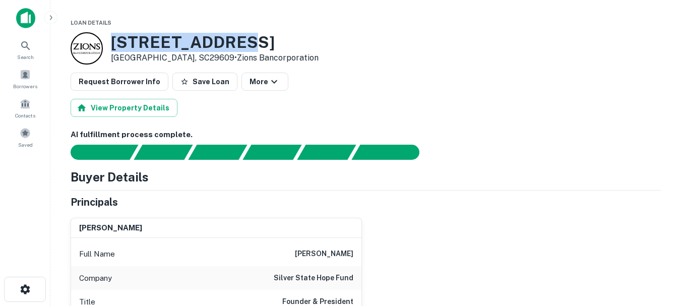
drag, startPoint x: 112, startPoint y: 41, endPoint x: 246, endPoint y: 40, distance: 134.1
click at [246, 40] on h3 "[STREET_ADDRESS]" at bounding box center [215, 42] width 208 height 19
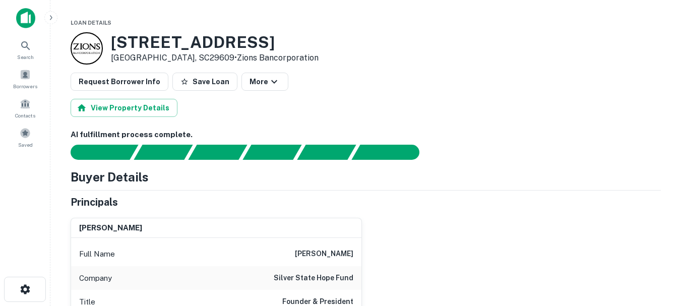
click at [261, 44] on h3 "[STREET_ADDRESS]" at bounding box center [215, 42] width 208 height 19
drag, startPoint x: 114, startPoint y: 55, endPoint x: 171, endPoint y: 57, distance: 56.5
click at [171, 57] on p "[GEOGRAPHIC_DATA], SC29609 • Zions Bancorporation" at bounding box center [215, 58] width 208 height 12
click at [134, 45] on h3 "[STREET_ADDRESS]" at bounding box center [215, 42] width 208 height 19
drag, startPoint x: 112, startPoint y: 42, endPoint x: 150, endPoint y: 41, distance: 37.3
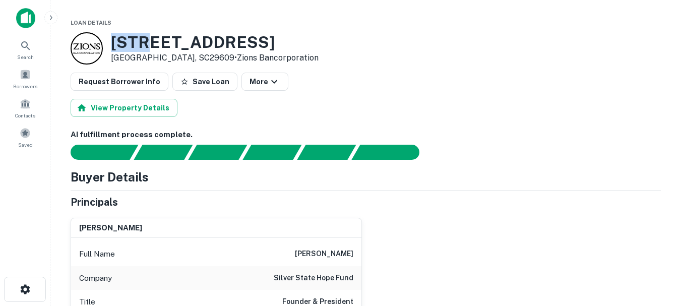
click at [150, 41] on h3 "[STREET_ADDRESS]" at bounding box center [215, 42] width 208 height 19
click at [163, 41] on h3 "[STREET_ADDRESS]" at bounding box center [215, 42] width 208 height 19
click at [203, 40] on h3 "[STREET_ADDRESS]" at bounding box center [215, 42] width 208 height 19
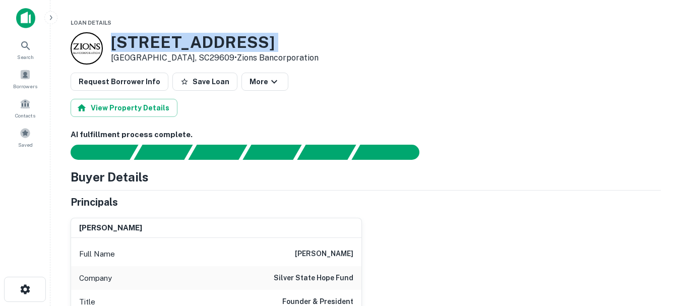
click at [203, 40] on h3 "[STREET_ADDRESS]" at bounding box center [215, 42] width 208 height 19
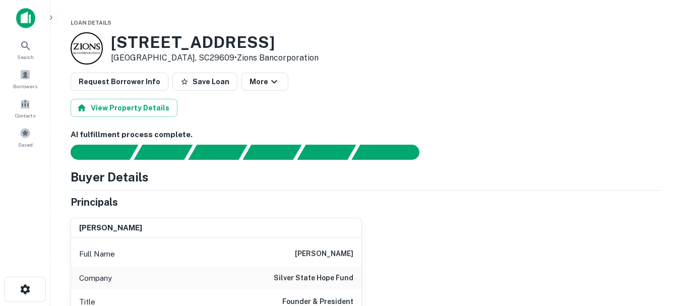
click at [182, 53] on p "[GEOGRAPHIC_DATA], SC29609 • Zions Bancorporation" at bounding box center [215, 58] width 208 height 12
click at [186, 48] on h3 "[STREET_ADDRESS]" at bounding box center [215, 42] width 208 height 19
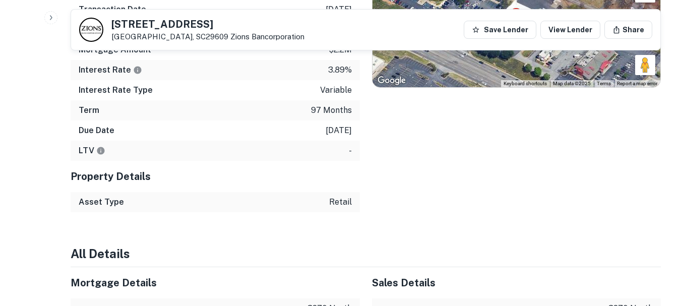
scroll to position [908, 0]
